Goal: Transaction & Acquisition: Book appointment/travel/reservation

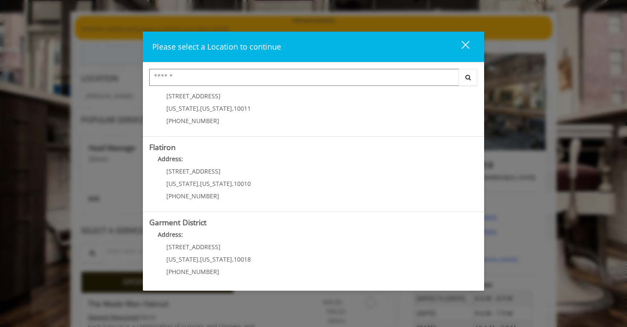
scroll to position [54, 0]
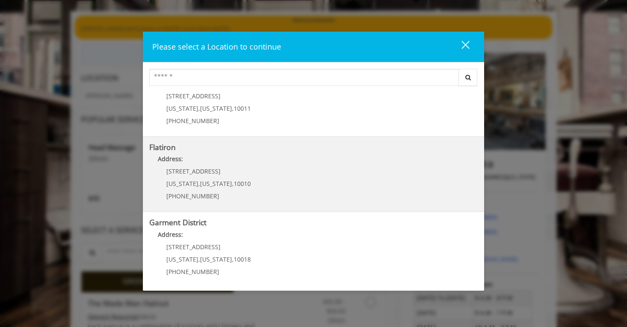
click at [243, 187] on div "[STREET_ADDRESS][US_STATE][US_STATE] (917) 475-1765" at bounding box center [202, 186] width 106 height 37
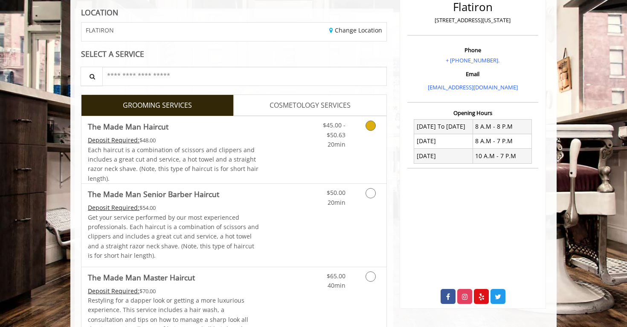
scroll to position [123, 0]
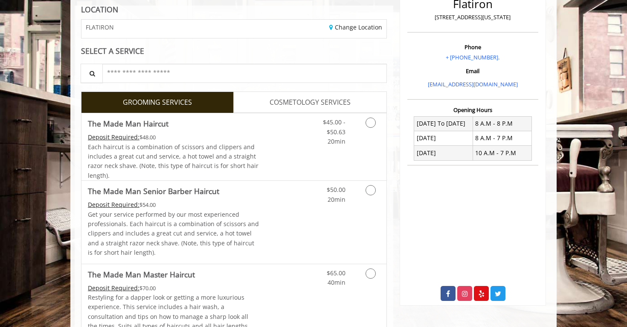
click at [300, 101] on span "COSMETOLOGY SERVICES" at bounding box center [310, 102] width 81 height 11
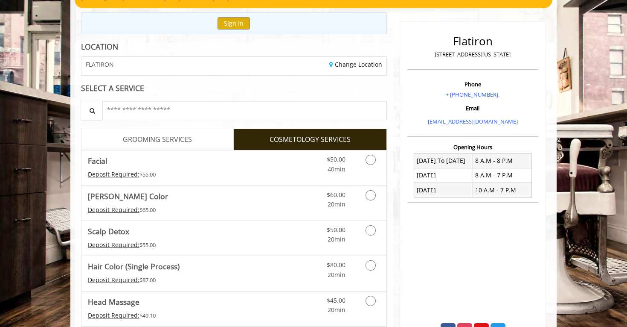
scroll to position [73, 0]
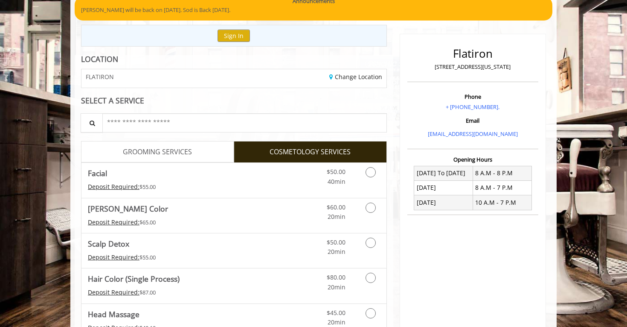
click at [209, 156] on link "GROOMING SERVICES" at bounding box center [157, 151] width 153 height 21
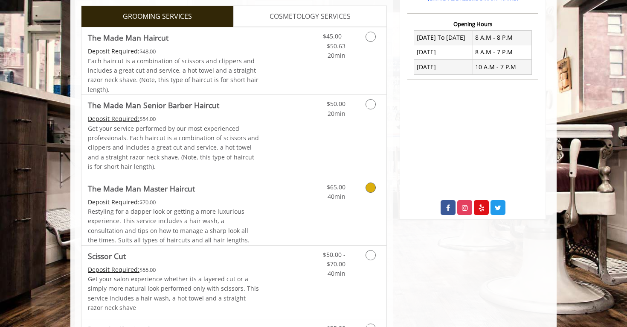
scroll to position [207, 0]
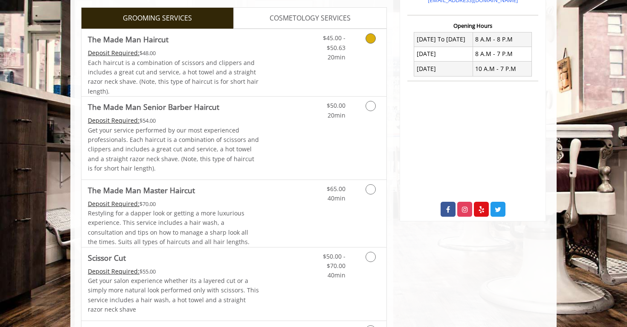
click at [361, 41] on link "Grooming services" at bounding box center [370, 45] width 22 height 33
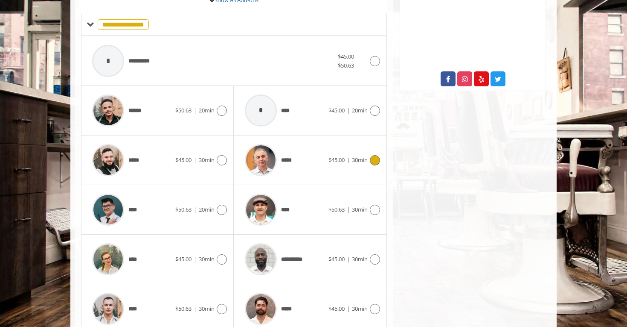
scroll to position [349, 0]
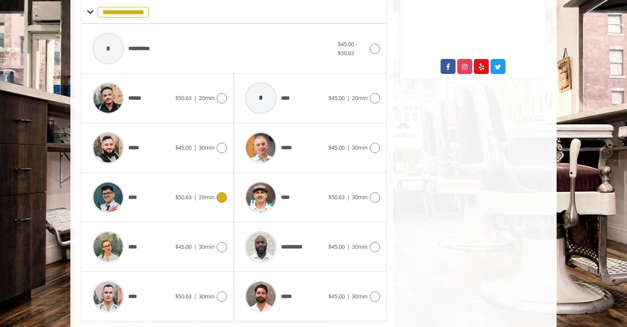
click at [215, 198] on div at bounding box center [221, 197] width 12 height 10
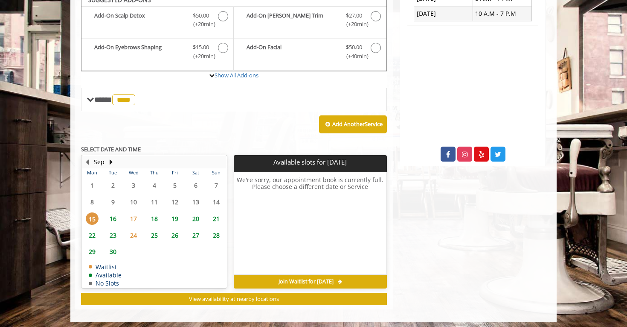
scroll to position [261, 0]
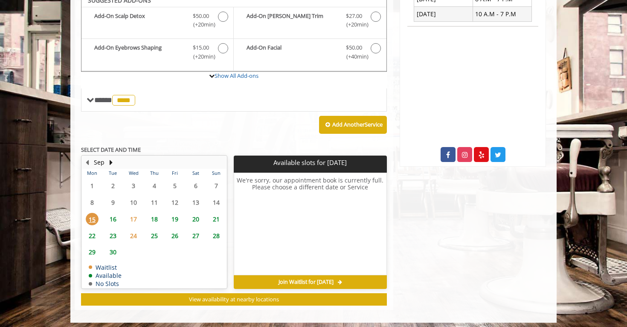
click at [115, 213] on span "16" at bounding box center [113, 219] width 13 height 12
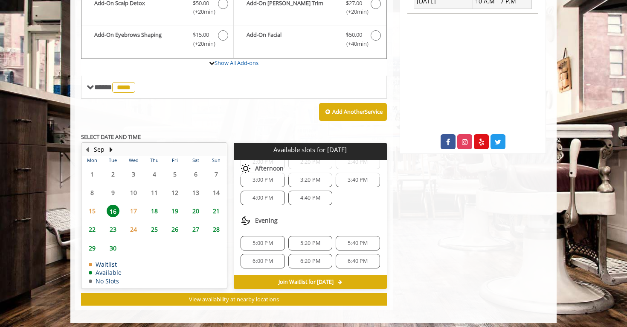
scroll to position [164, 0]
